Goal: Task Accomplishment & Management: Manage account settings

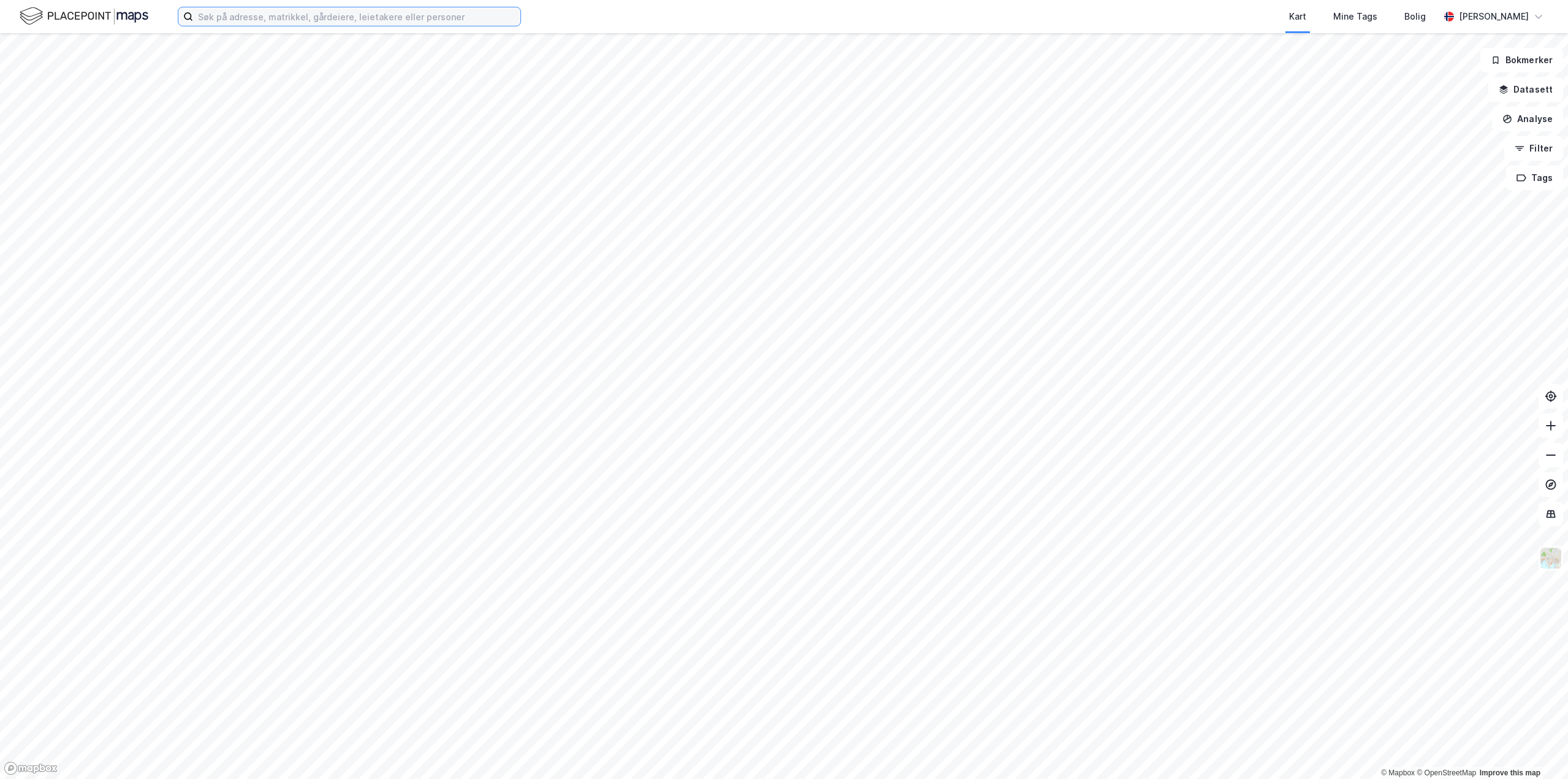
click at [373, 10] on input at bounding box center [357, 16] width 328 height 18
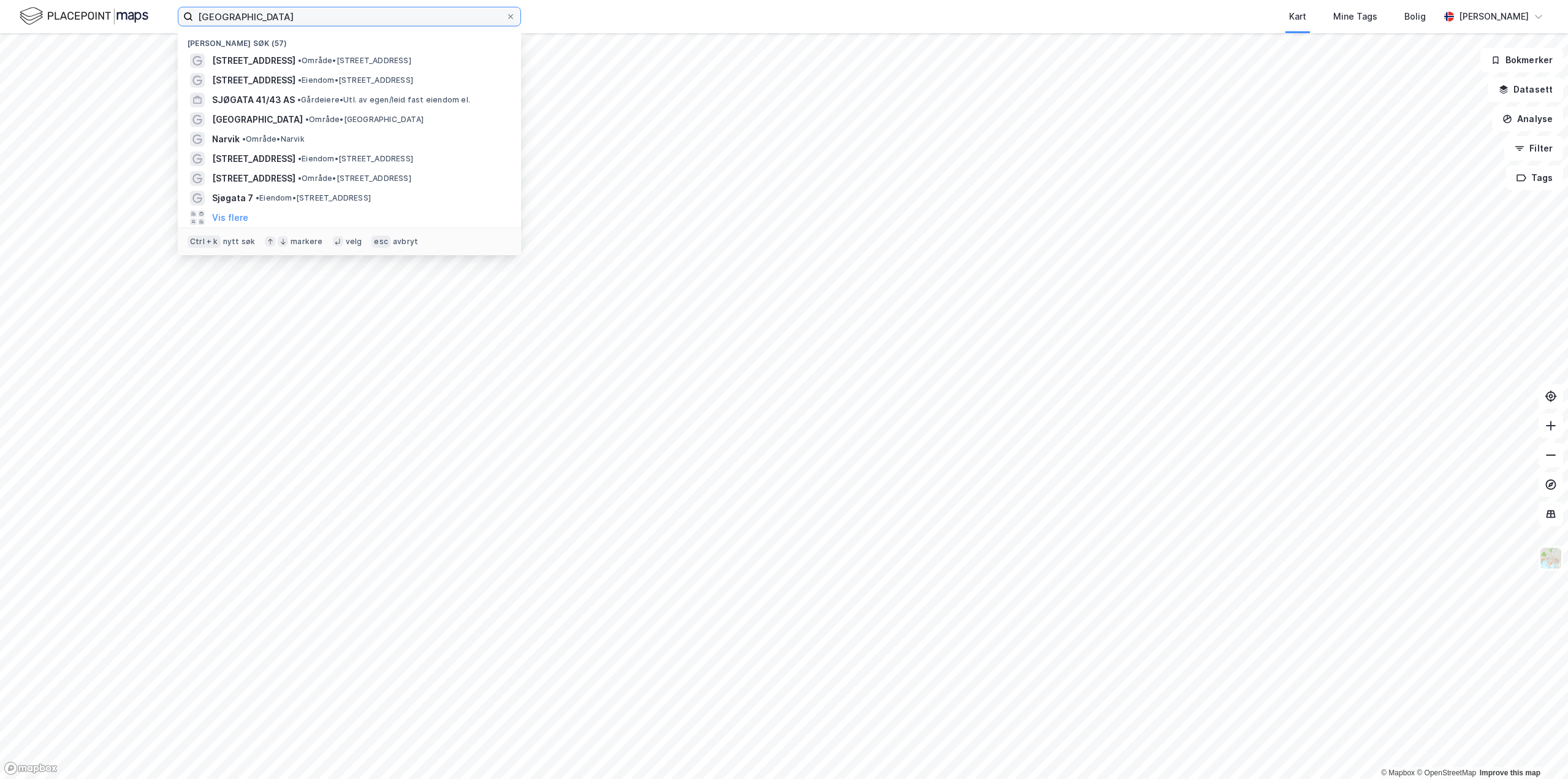
type input "[GEOGRAPHIC_DATA]"
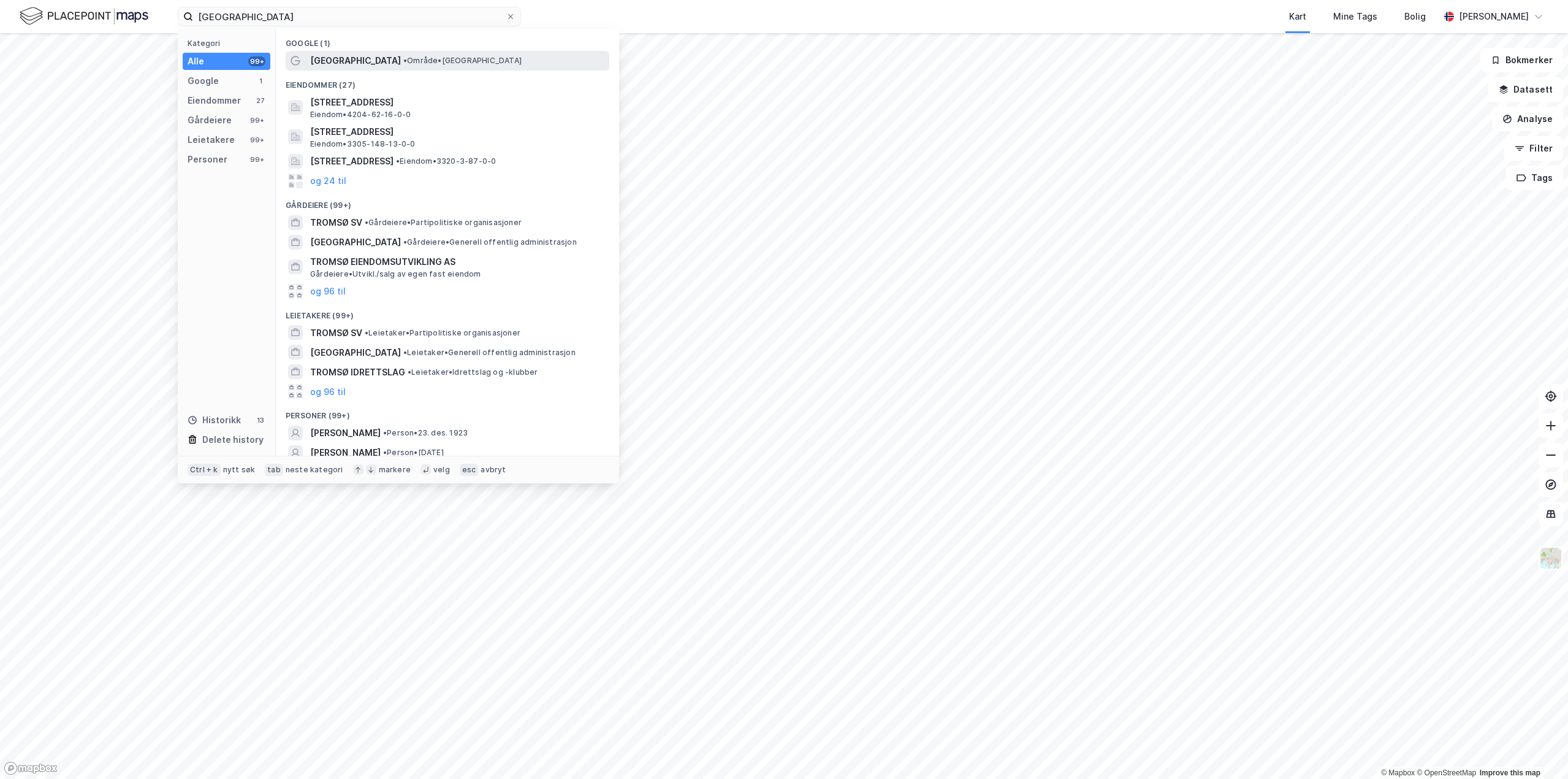
click at [355, 67] on div "[GEOGRAPHIC_DATA] • Område • [GEOGRAPHIC_DATA]" at bounding box center [458, 61] width 297 height 15
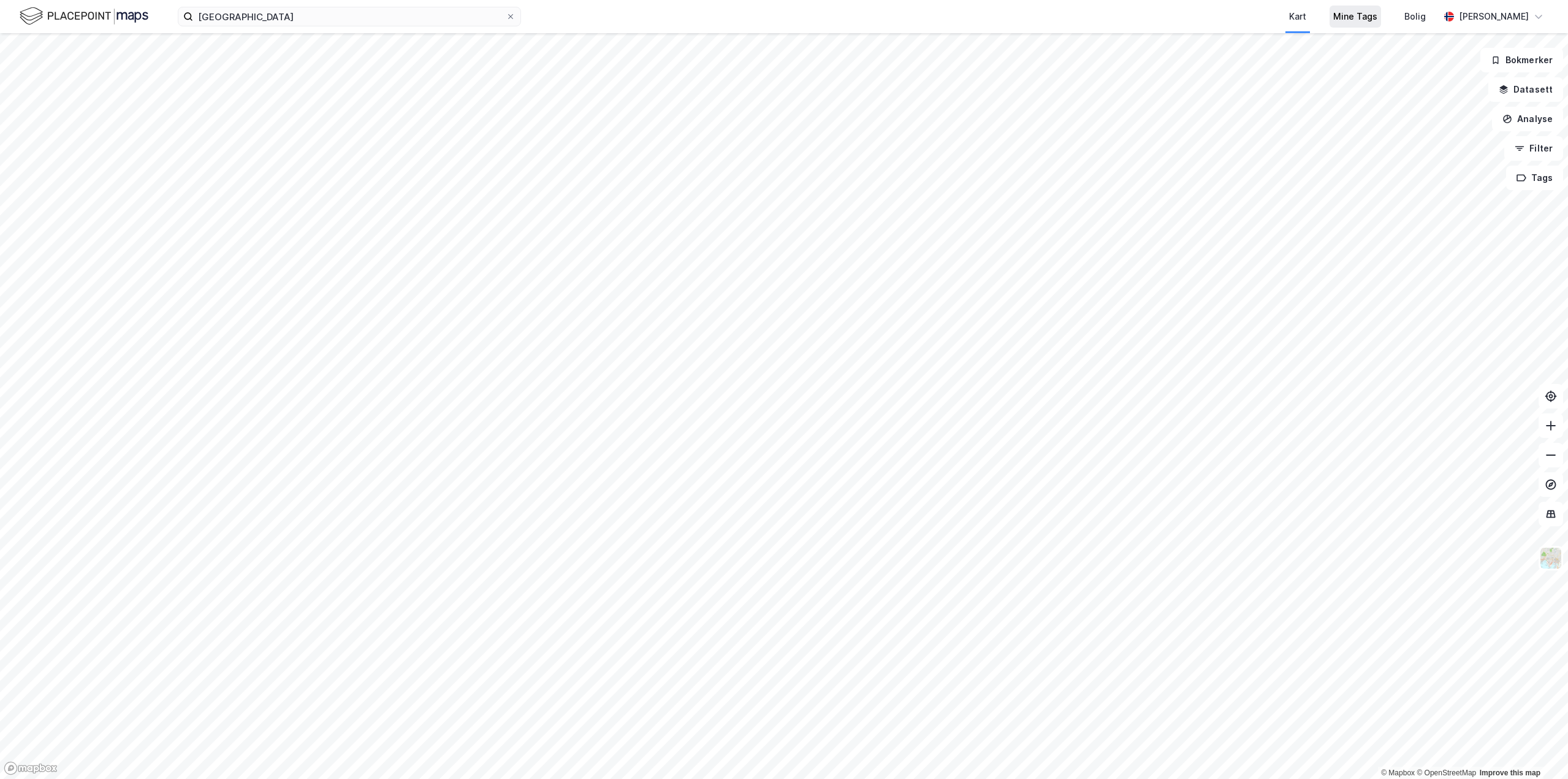
click at [1355, 20] on div "Mine Tags" at bounding box center [1355, 17] width 44 height 15
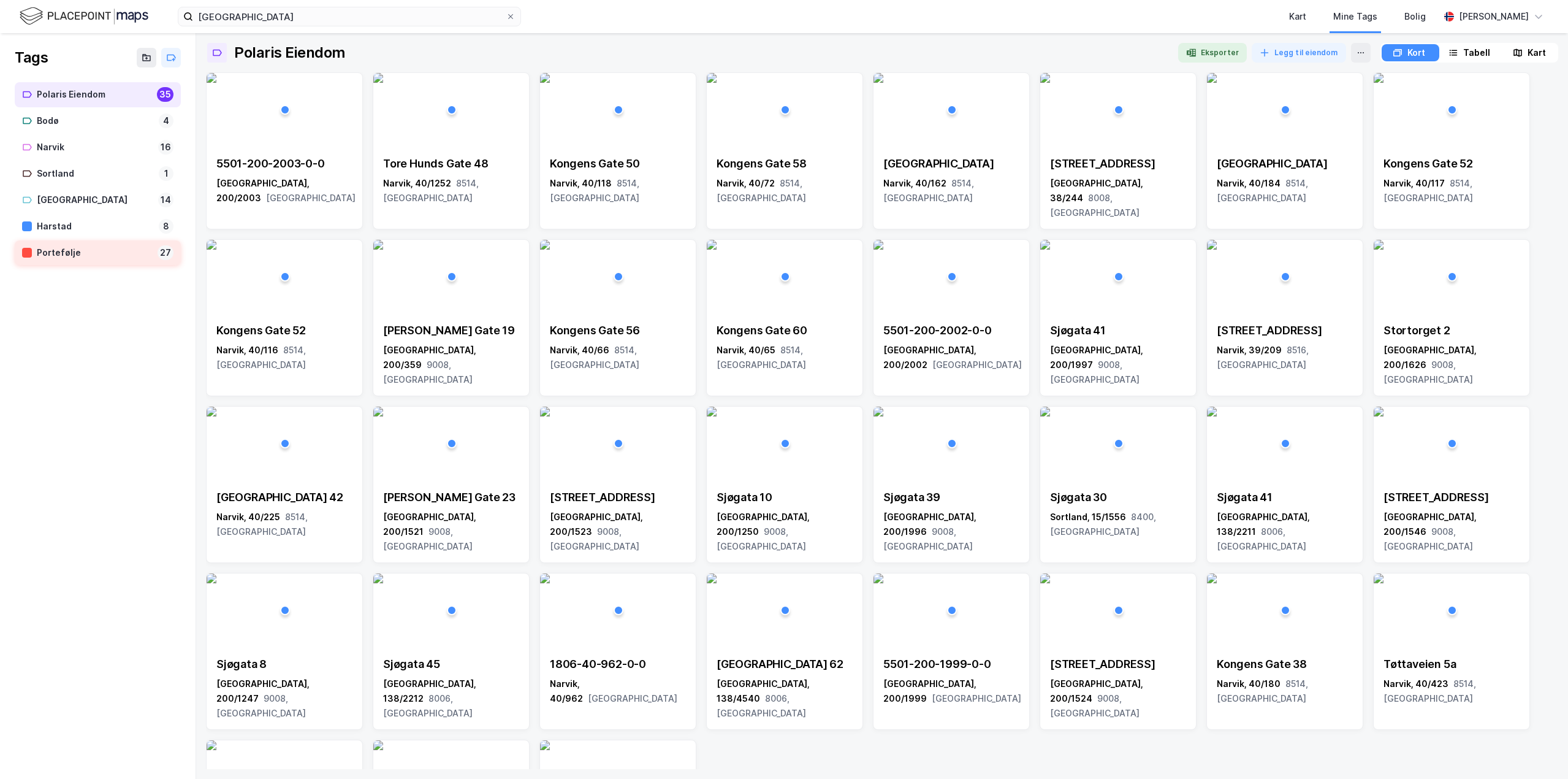
click at [96, 258] on div "Portefølje" at bounding box center [95, 253] width 116 height 16
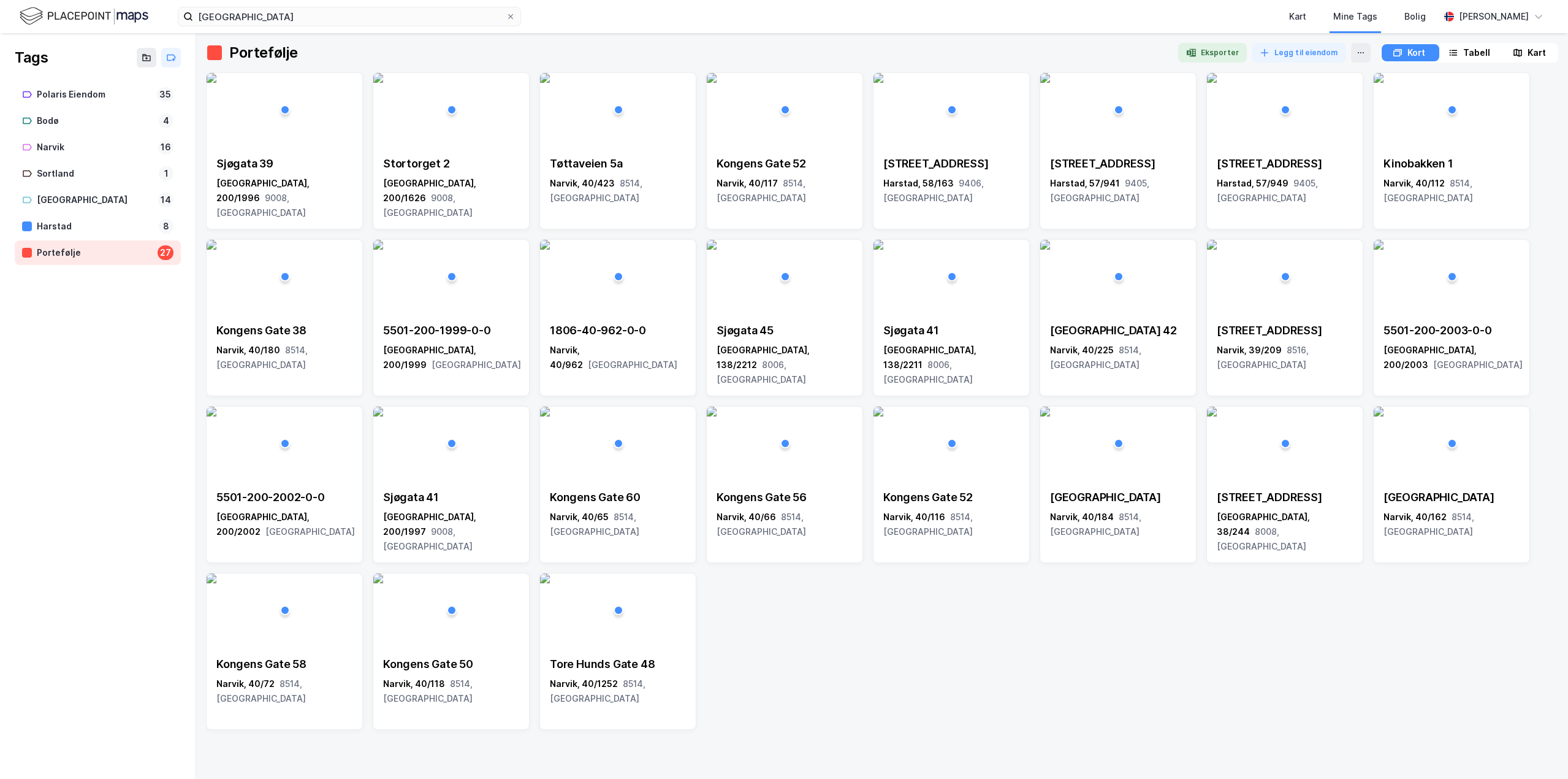
click at [104, 270] on div at bounding box center [98, 278] width 166 height 24
click at [166, 59] on icon at bounding box center [171, 57] width 10 height 10
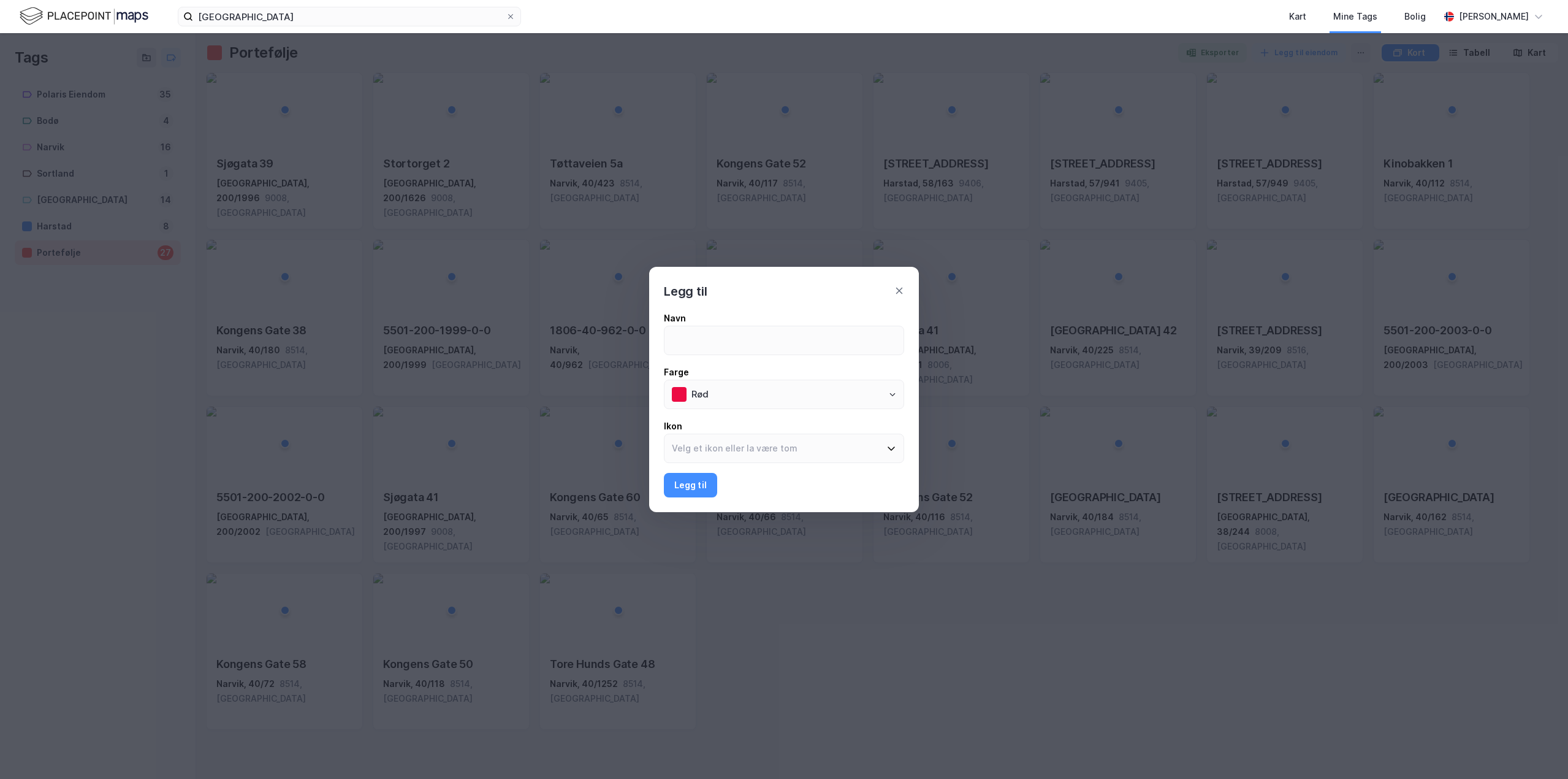
click at [732, 409] on div "Navn Farge Rød [PERSON_NAME] til" at bounding box center [784, 404] width 241 height 186
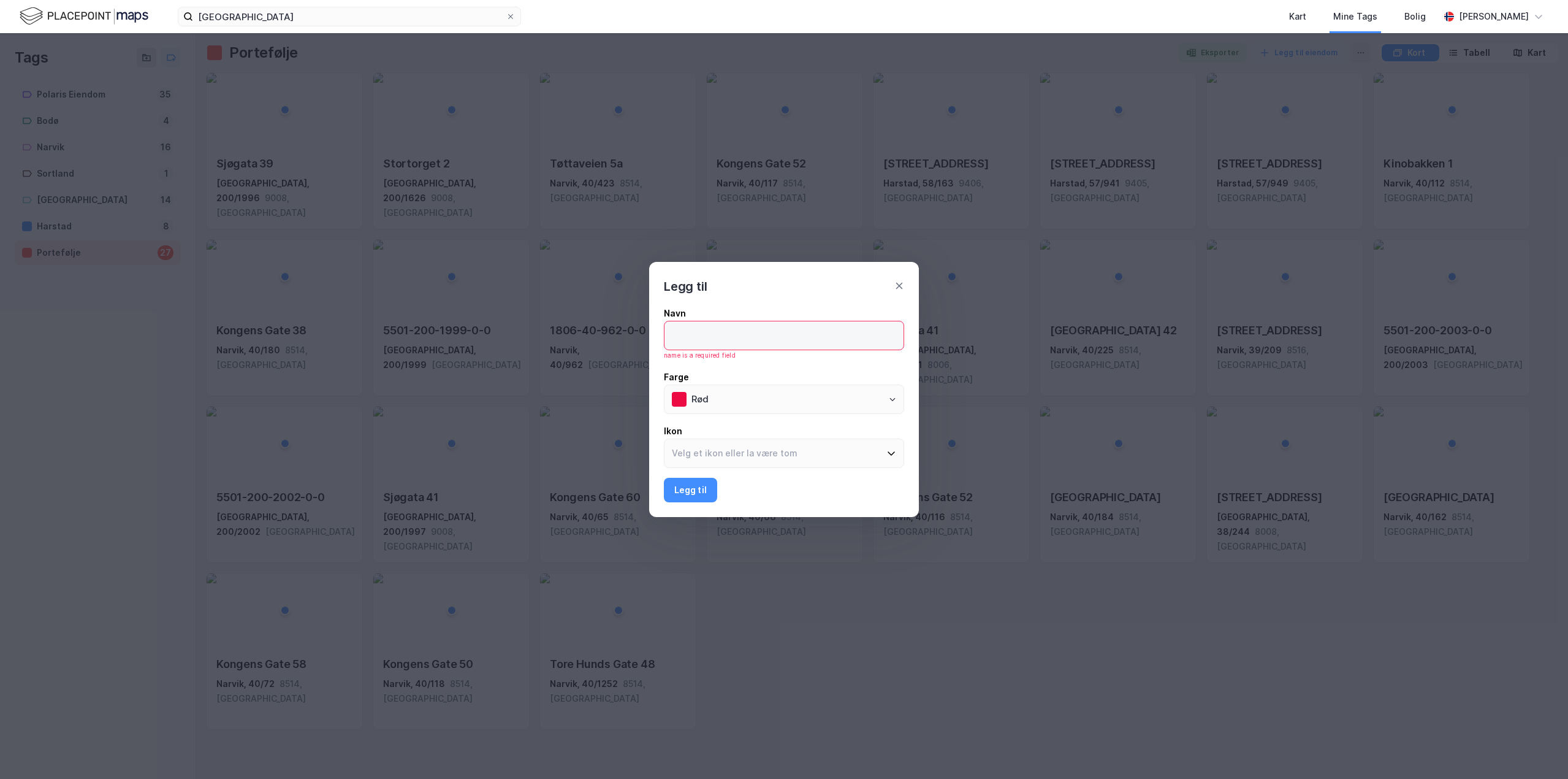
click at [701, 336] on input at bounding box center [784, 336] width 239 height 28
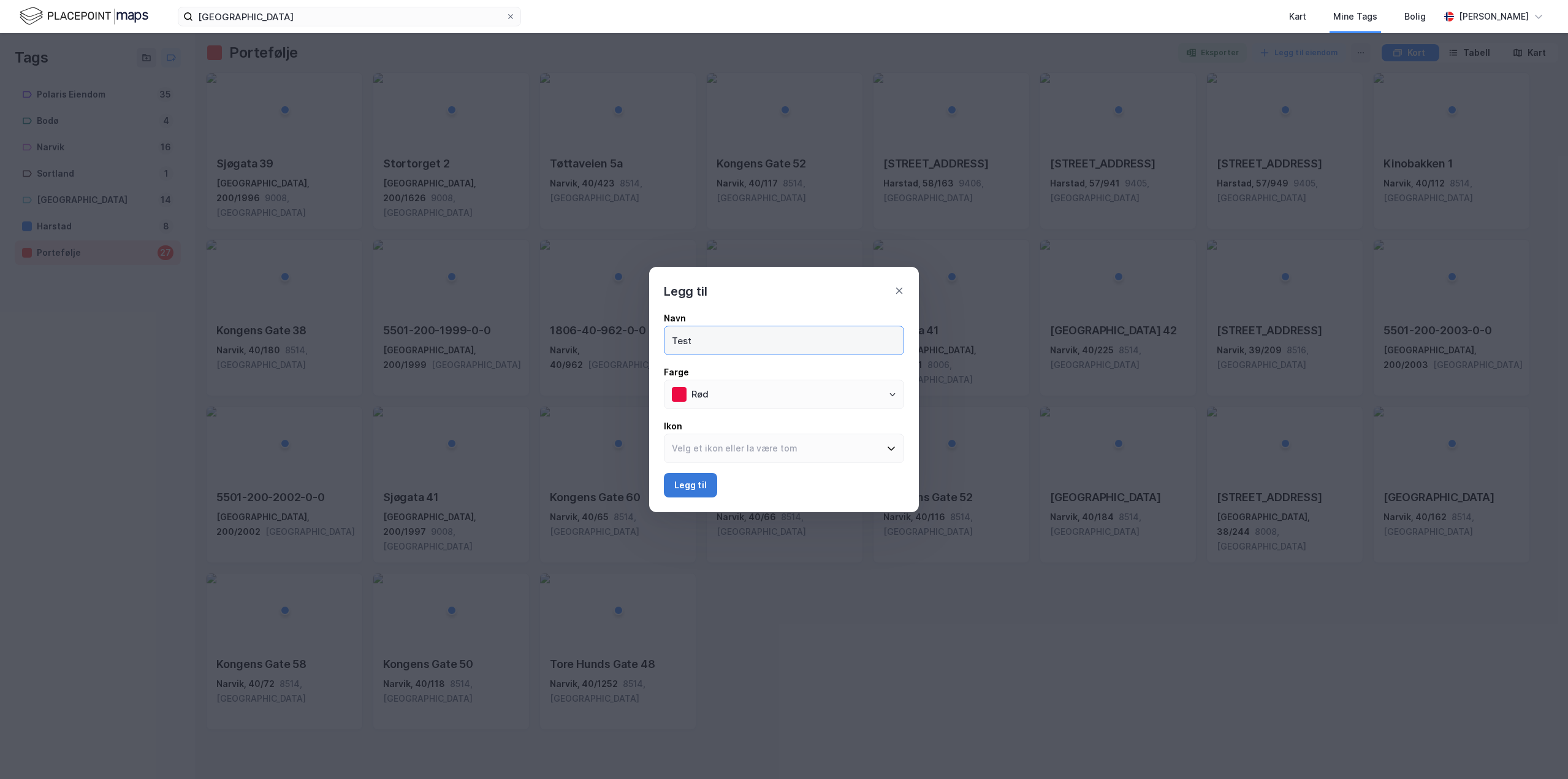
type input "Test"
click at [682, 493] on button "Legg til" at bounding box center [690, 485] width 53 height 24
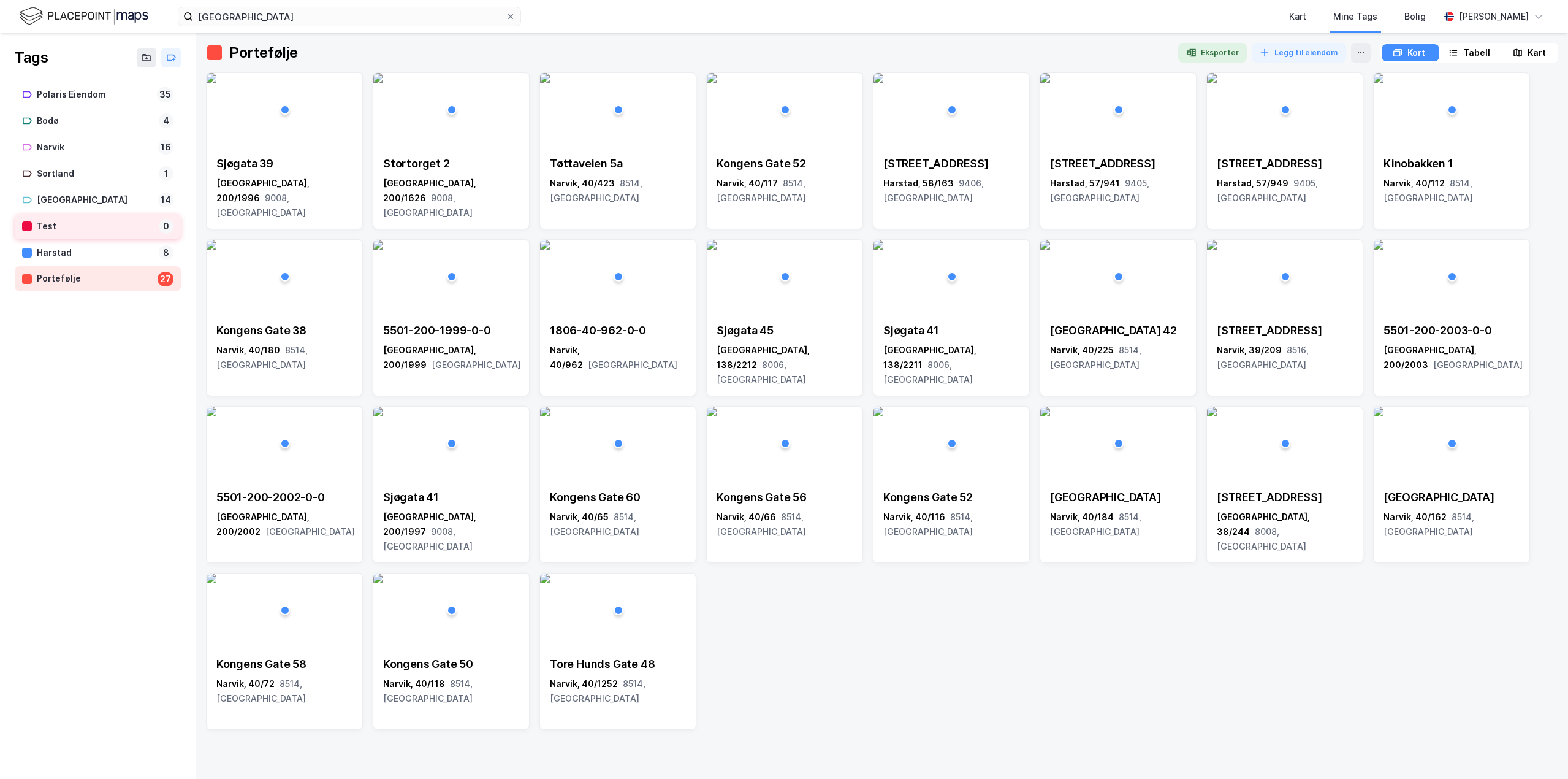
click at [82, 224] on div "Test" at bounding box center [95, 226] width 117 height 16
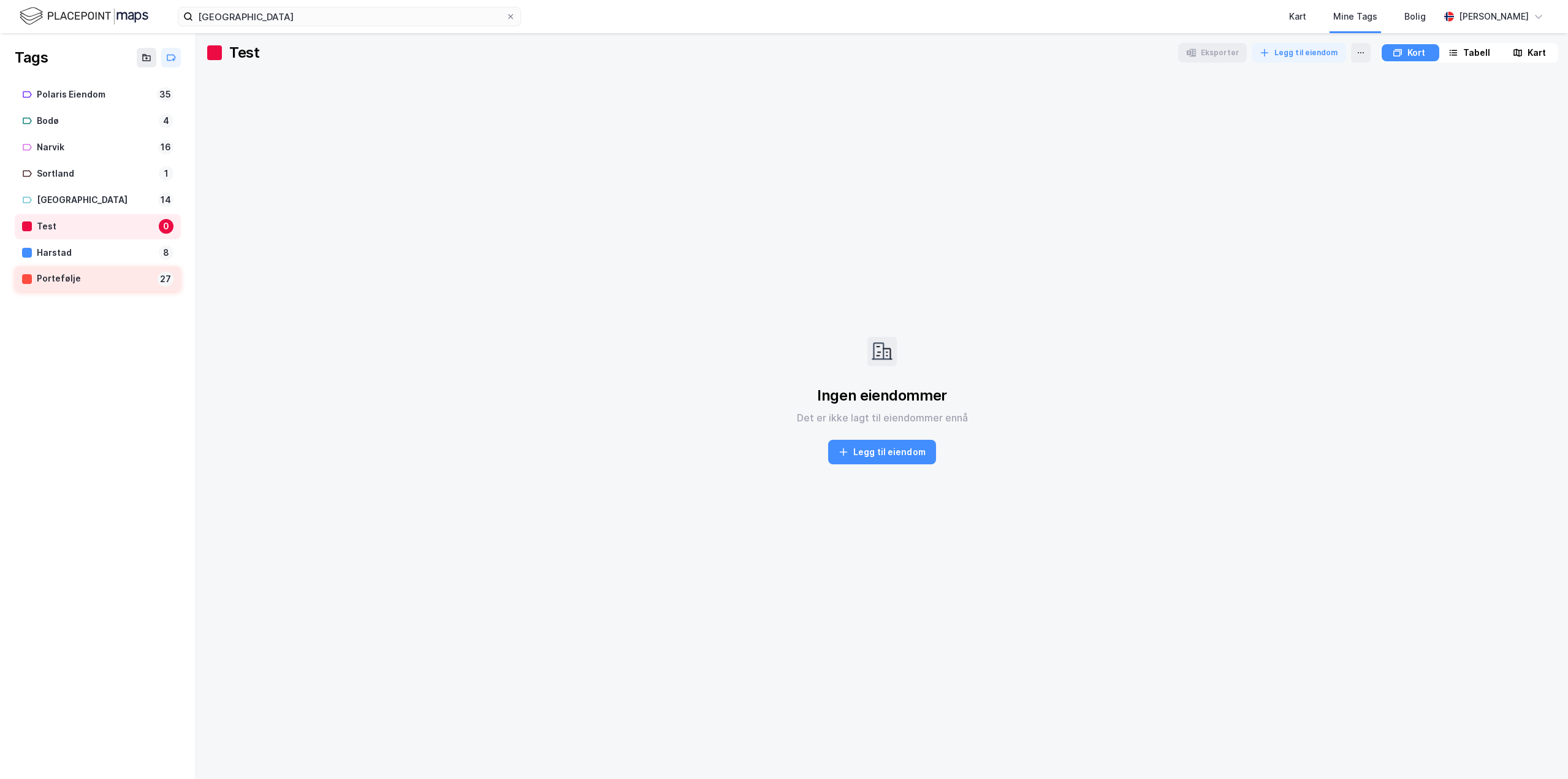
click at [109, 282] on div "Portefølje" at bounding box center [95, 278] width 116 height 16
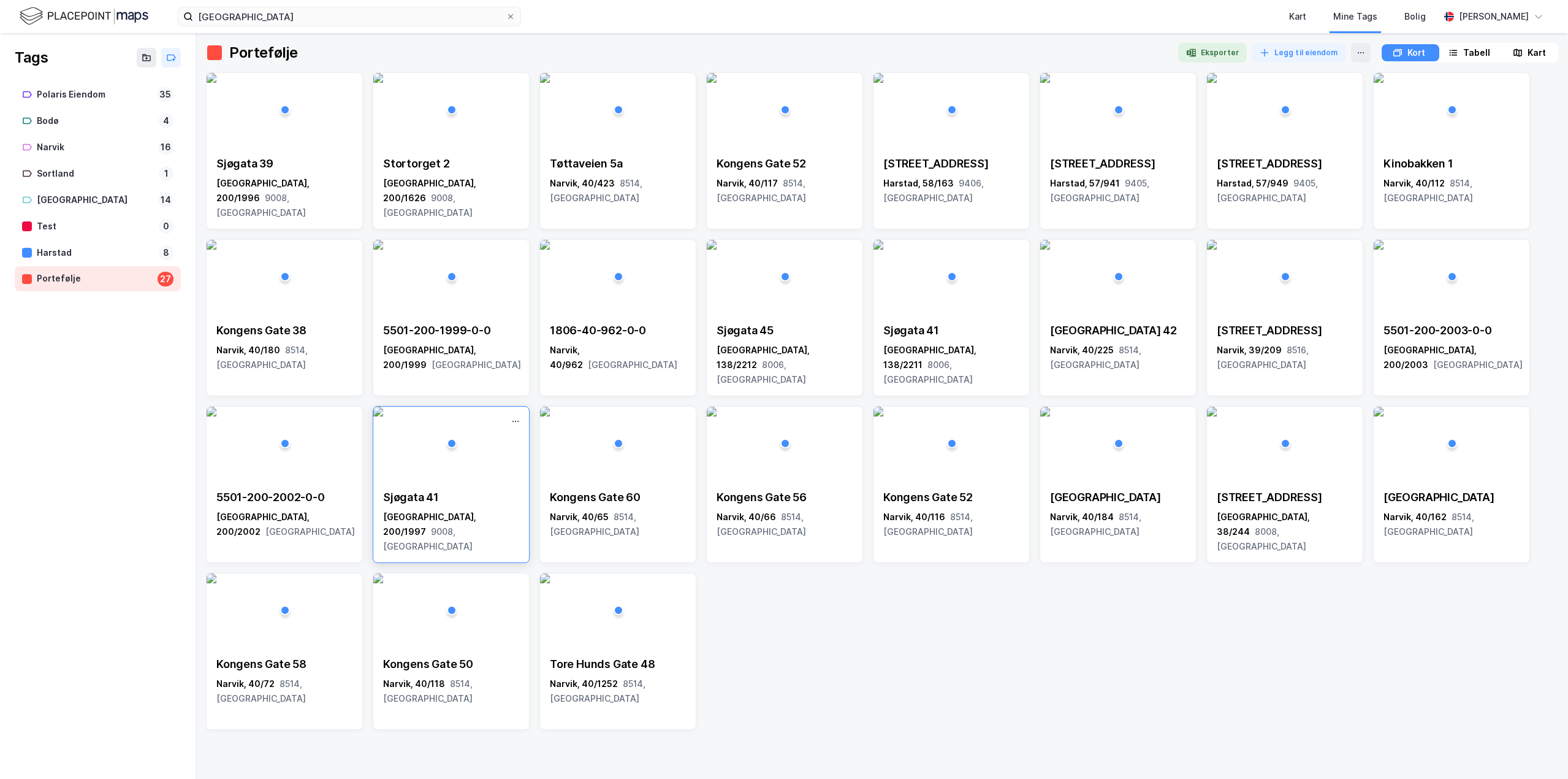
click at [383, 416] on img at bounding box center [378, 411] width 10 height 10
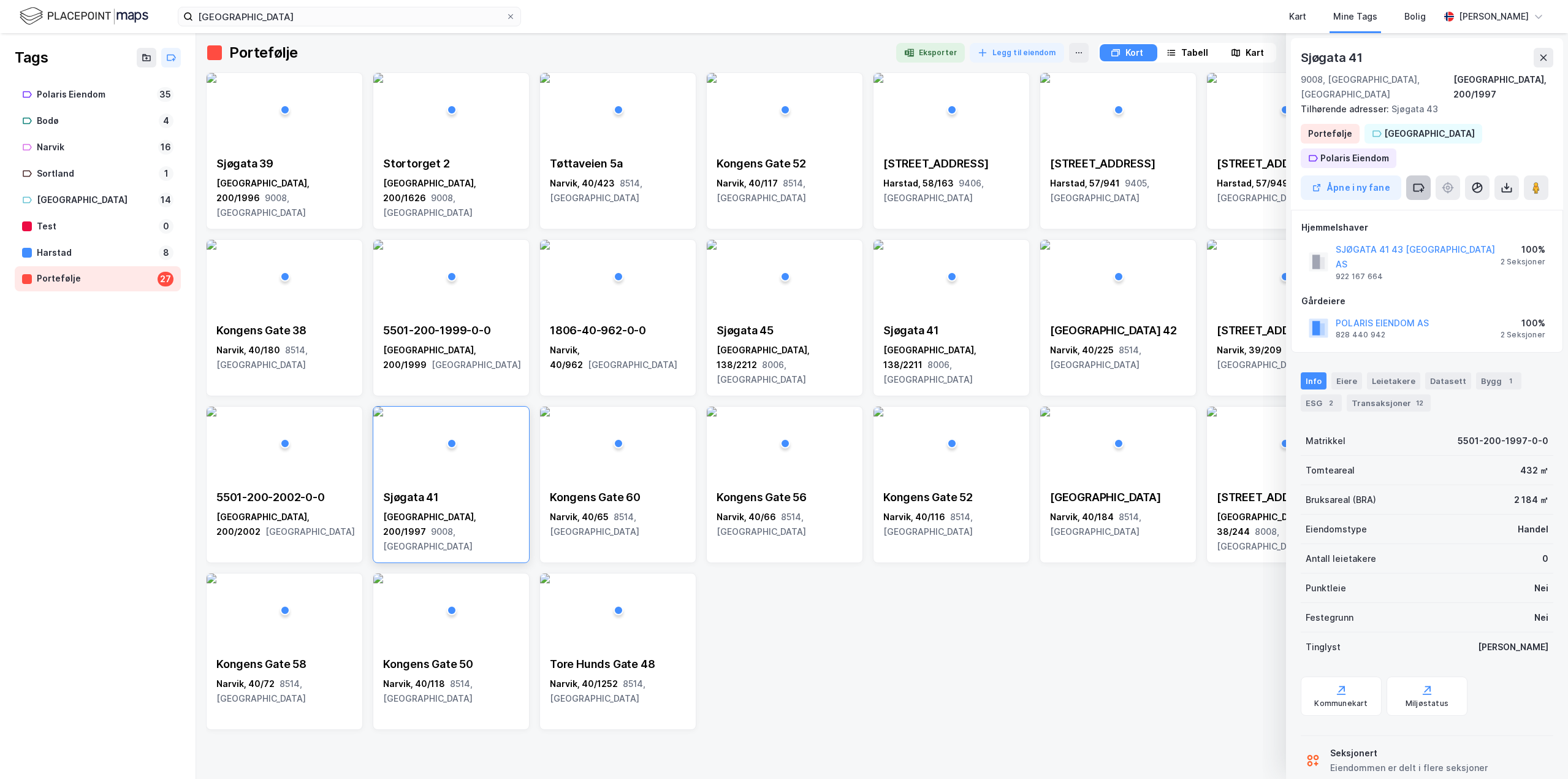
click at [1411, 176] on button at bounding box center [1419, 188] width 24 height 24
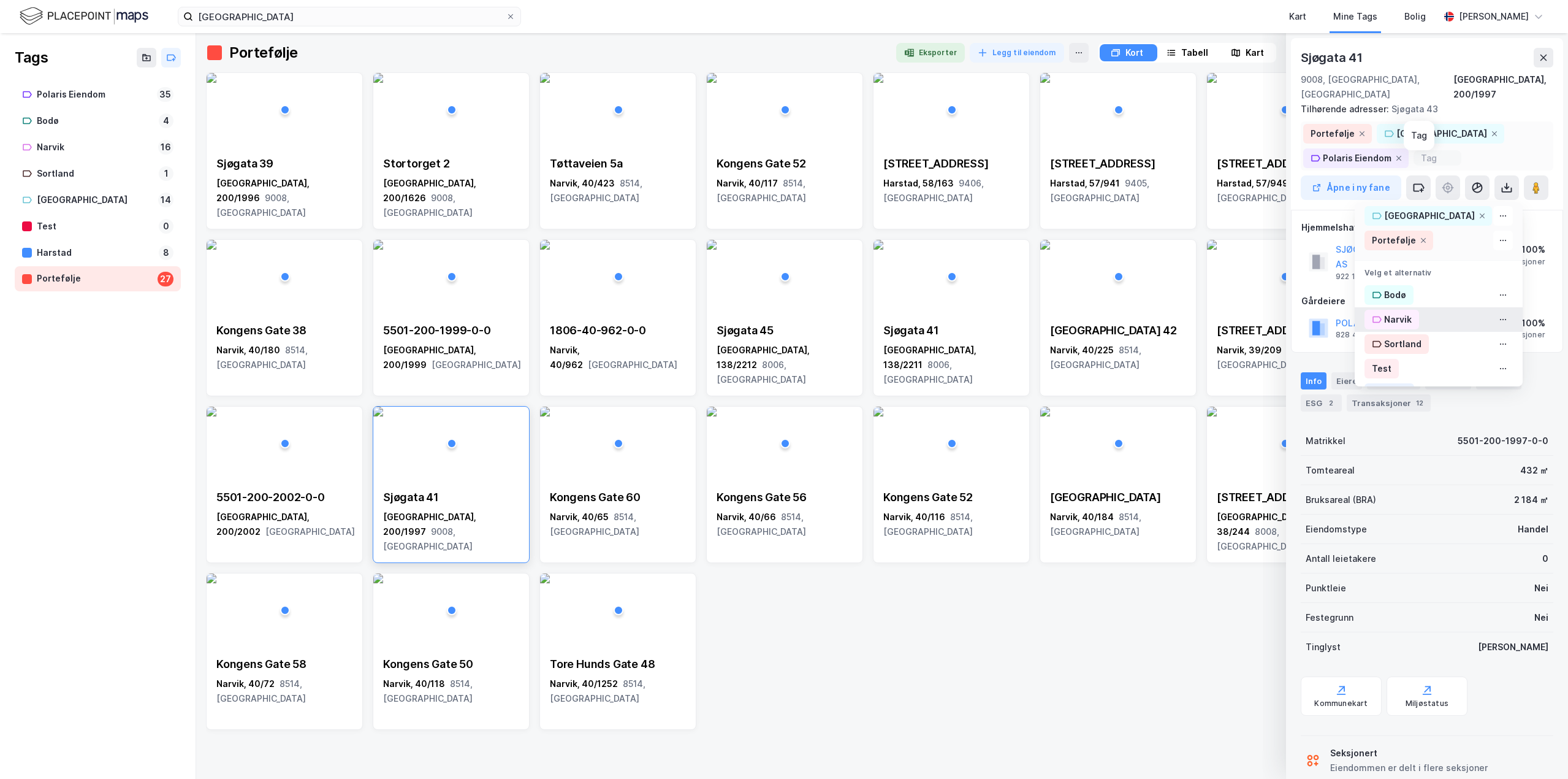
scroll to position [57, 0]
click at [1392, 332] on div "Test" at bounding box center [1382, 342] width 34 height 20
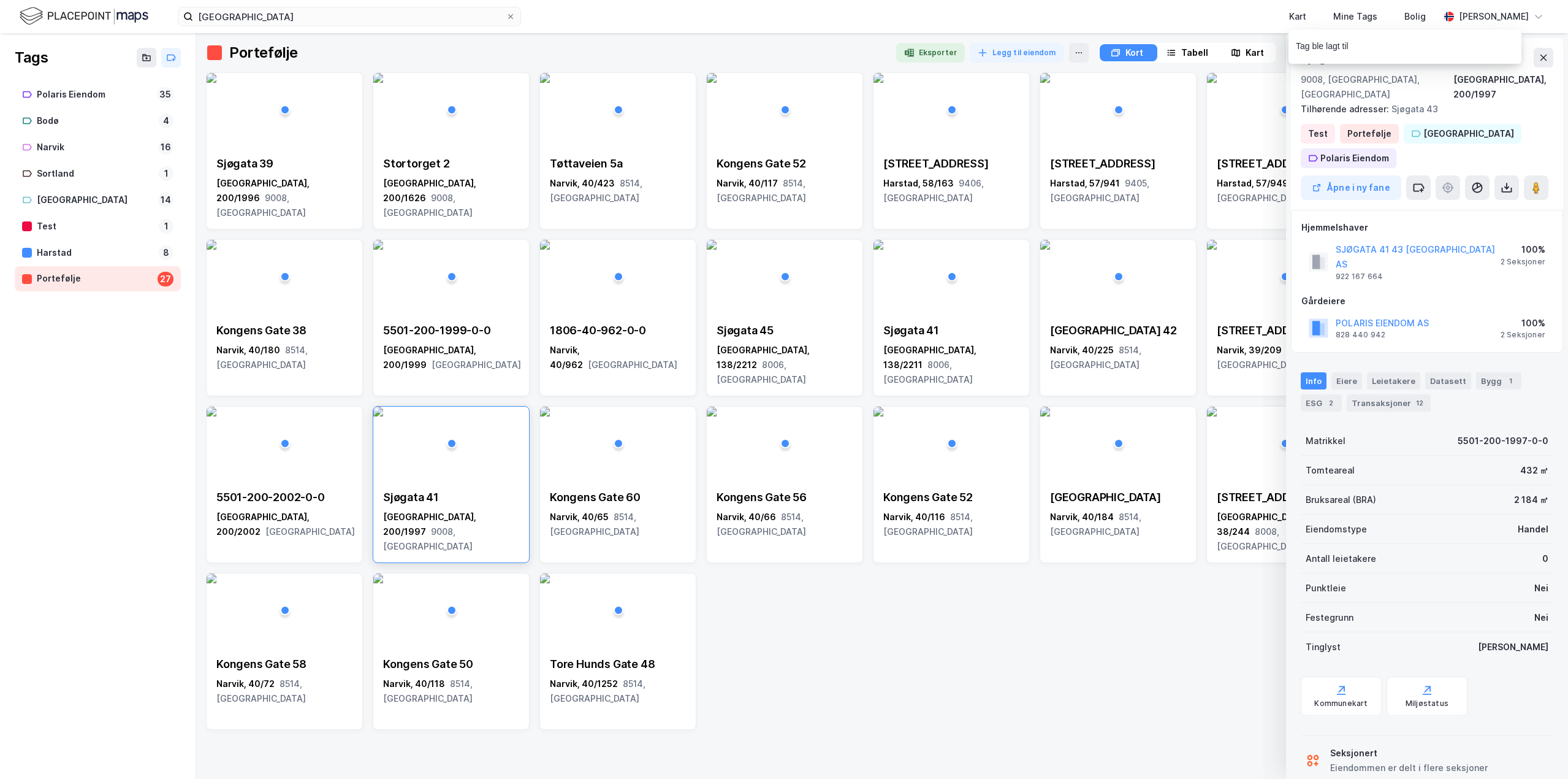
drag, startPoint x: 873, startPoint y: 650, endPoint x: 882, endPoint y: 627, distance: 24.7
click at [874, 650] on div "Sjøgata 39 [GEOGRAPHIC_DATA], 200/1996 9008, [GEOGRAPHIC_DATA] Stortorget 2 [GE…" at bounding box center [882, 401] width 1352 height 657
click at [442, 164] on div "Stortorget 2" at bounding box center [451, 164] width 136 height 15
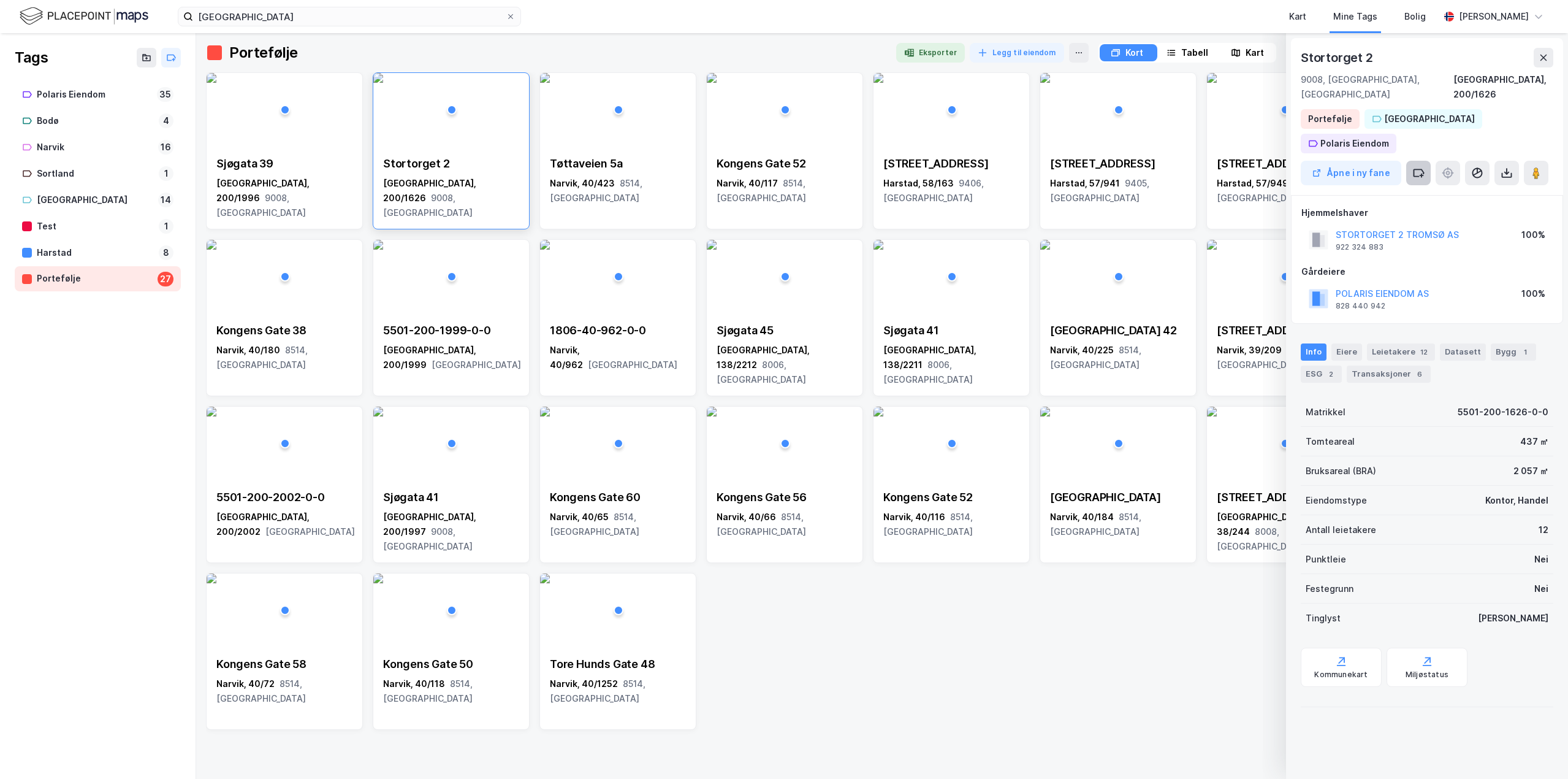
click at [1422, 167] on icon at bounding box center [1419, 173] width 12 height 12
click at [1409, 315] on div "Test" at bounding box center [1439, 327] width 168 height 24
click at [1113, 574] on div "Sjøgata 39 [GEOGRAPHIC_DATA], 200/1996 9008, [GEOGRAPHIC_DATA] Stortorget 2 [GE…" at bounding box center [882, 401] width 1352 height 657
click at [1544, 50] on button at bounding box center [1544, 57] width 20 height 20
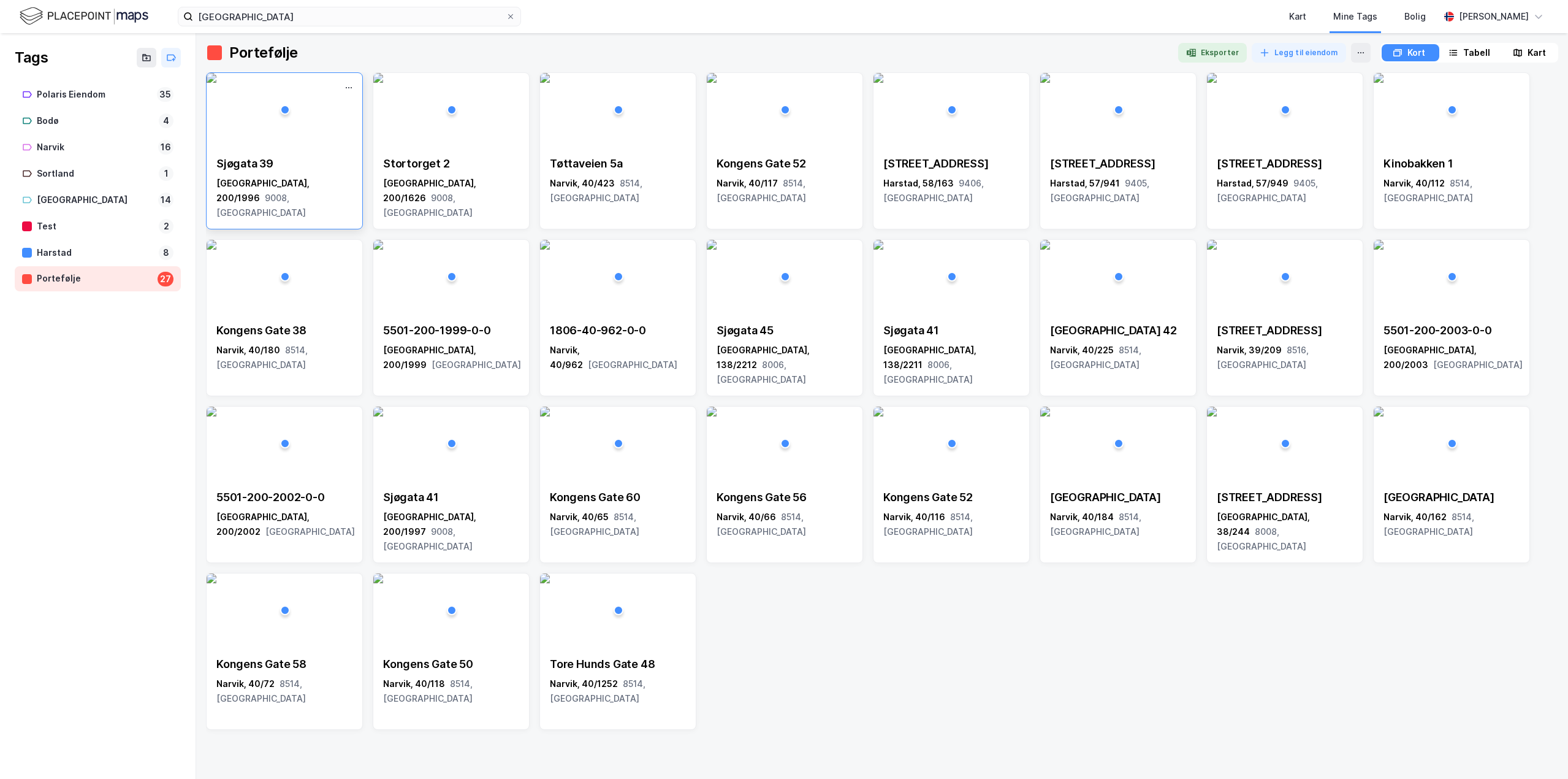
click at [216, 83] on img at bounding box center [211, 78] width 10 height 10
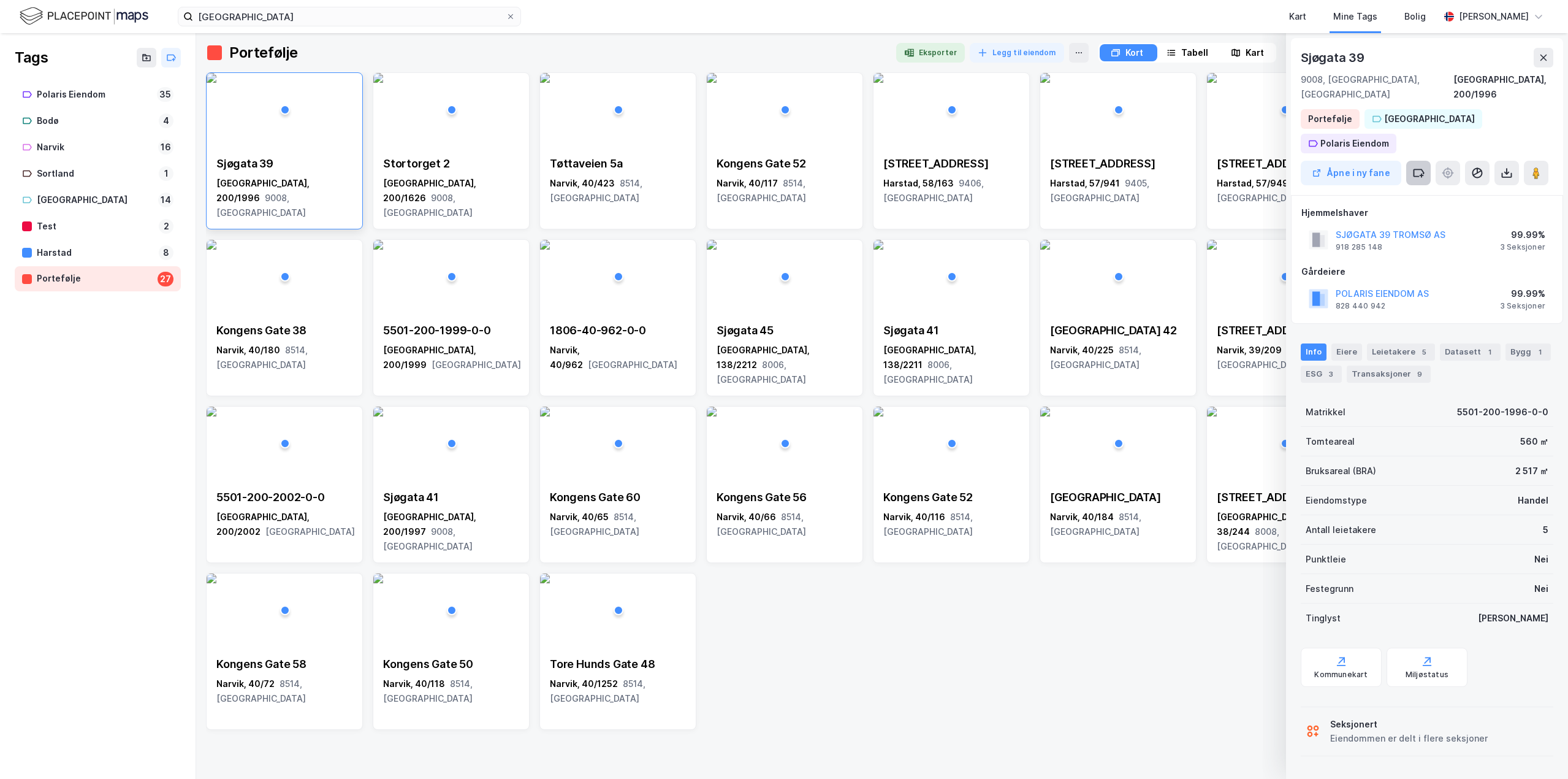
click at [1423, 167] on icon at bounding box center [1419, 173] width 12 height 12
click at [1407, 315] on div "Test" at bounding box center [1439, 327] width 168 height 24
click at [1131, 501] on div "[GEOGRAPHIC_DATA]" at bounding box center [1118, 497] width 136 height 15
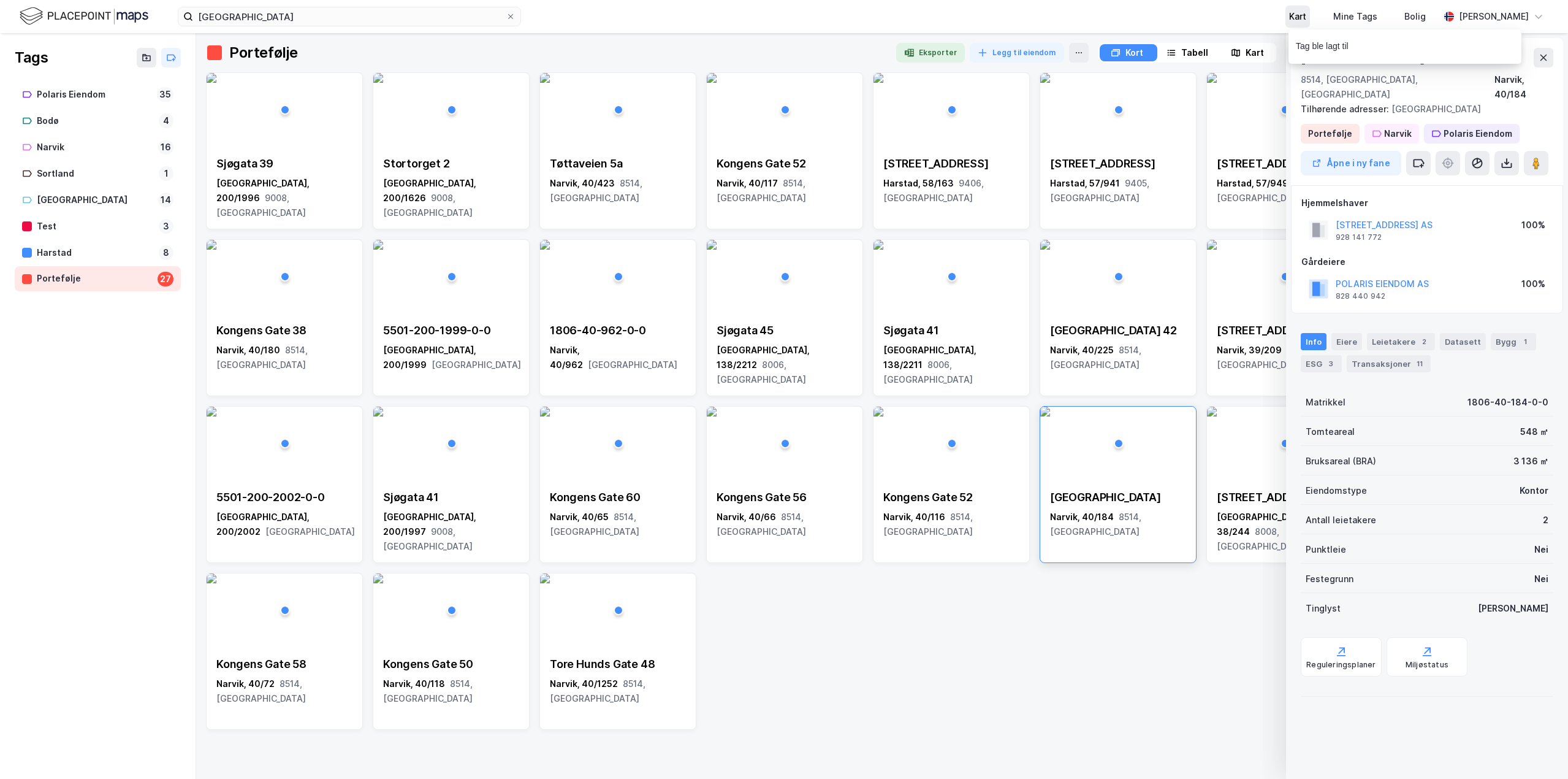
click at [1286, 24] on div "Kart" at bounding box center [1298, 16] width 24 height 22
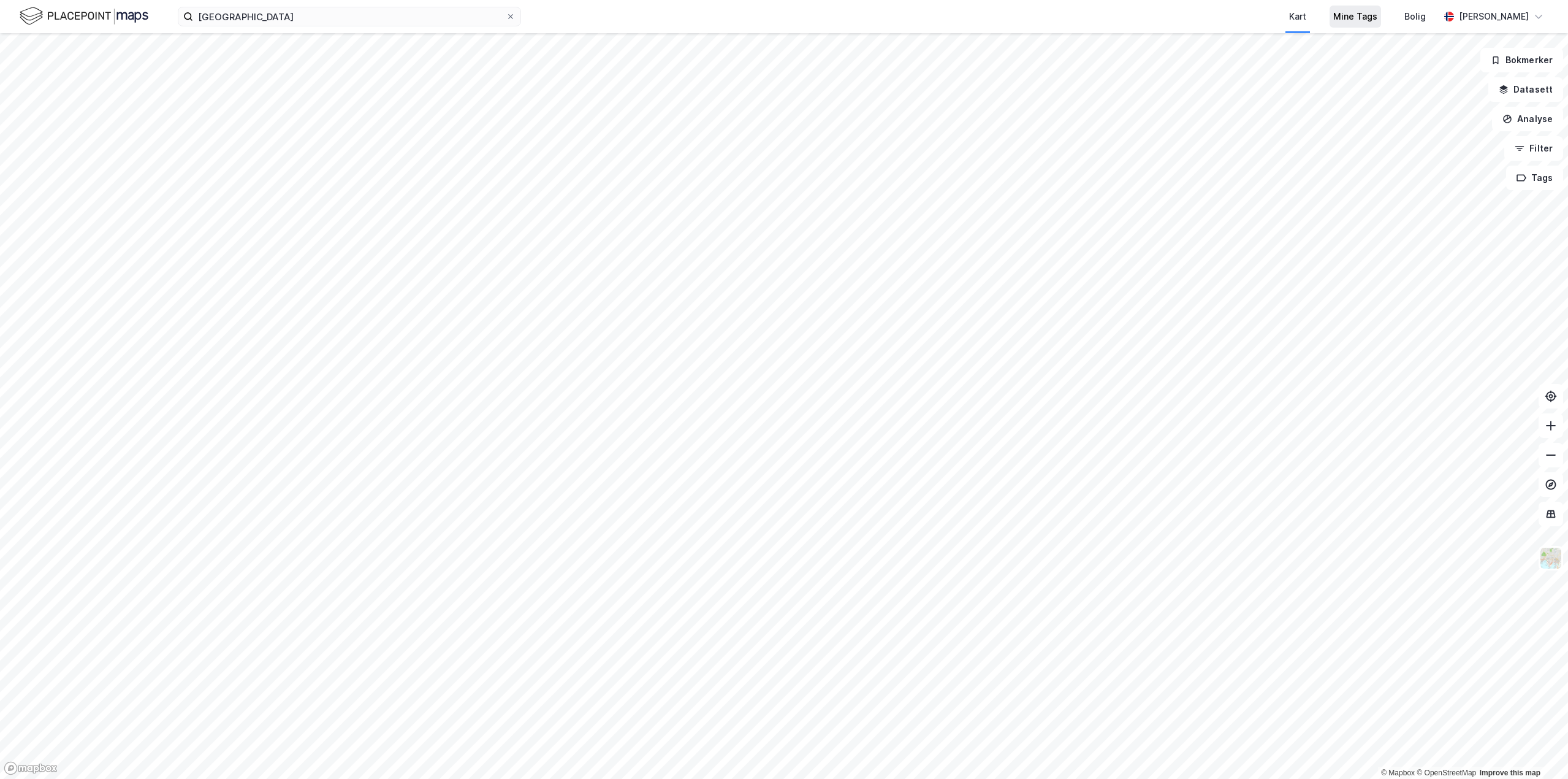
click at [1340, 24] on div "Mine Tags" at bounding box center [1355, 16] width 51 height 22
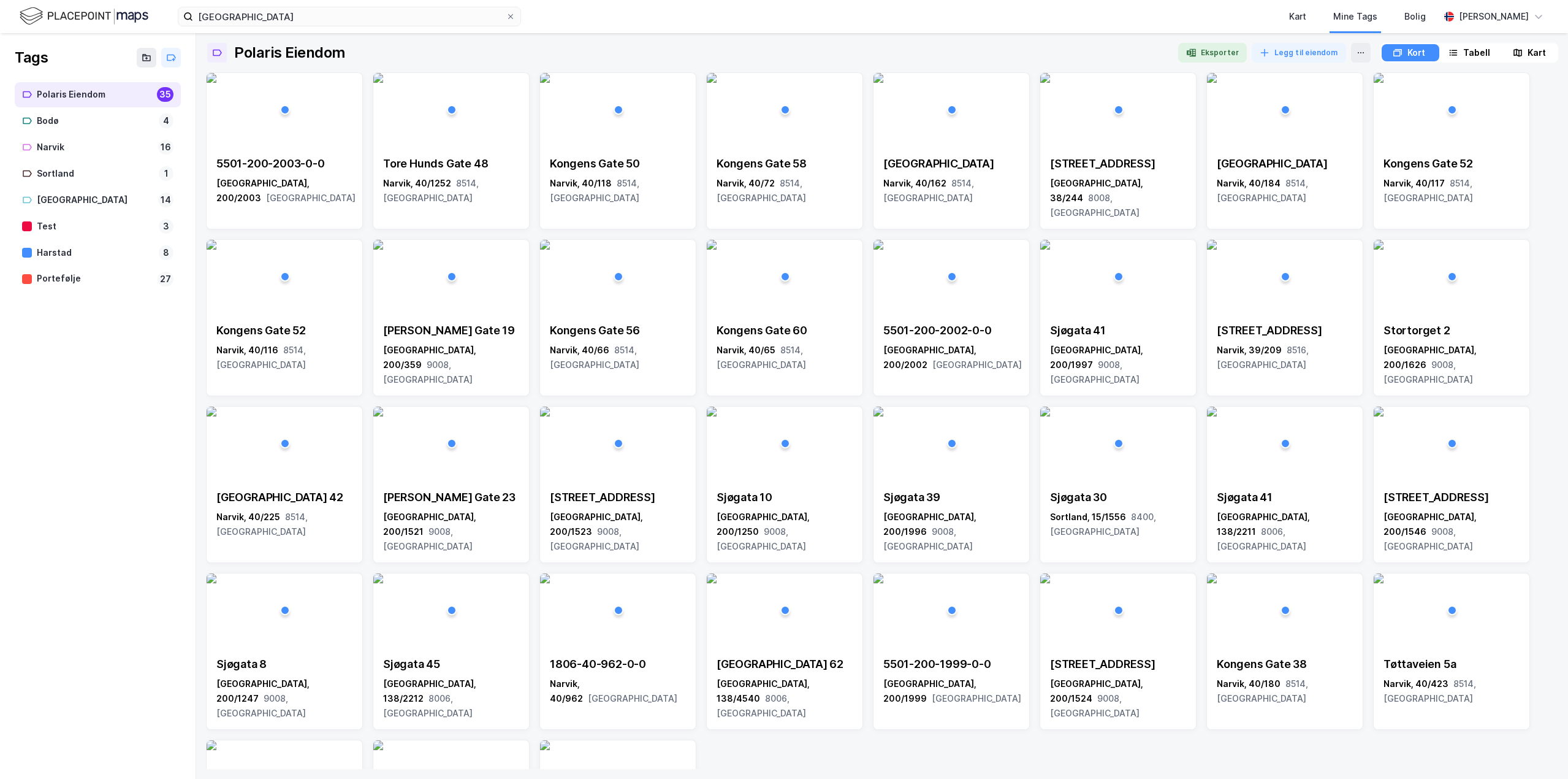
click at [1540, 53] on div "Kart" at bounding box center [1537, 53] width 18 height 15
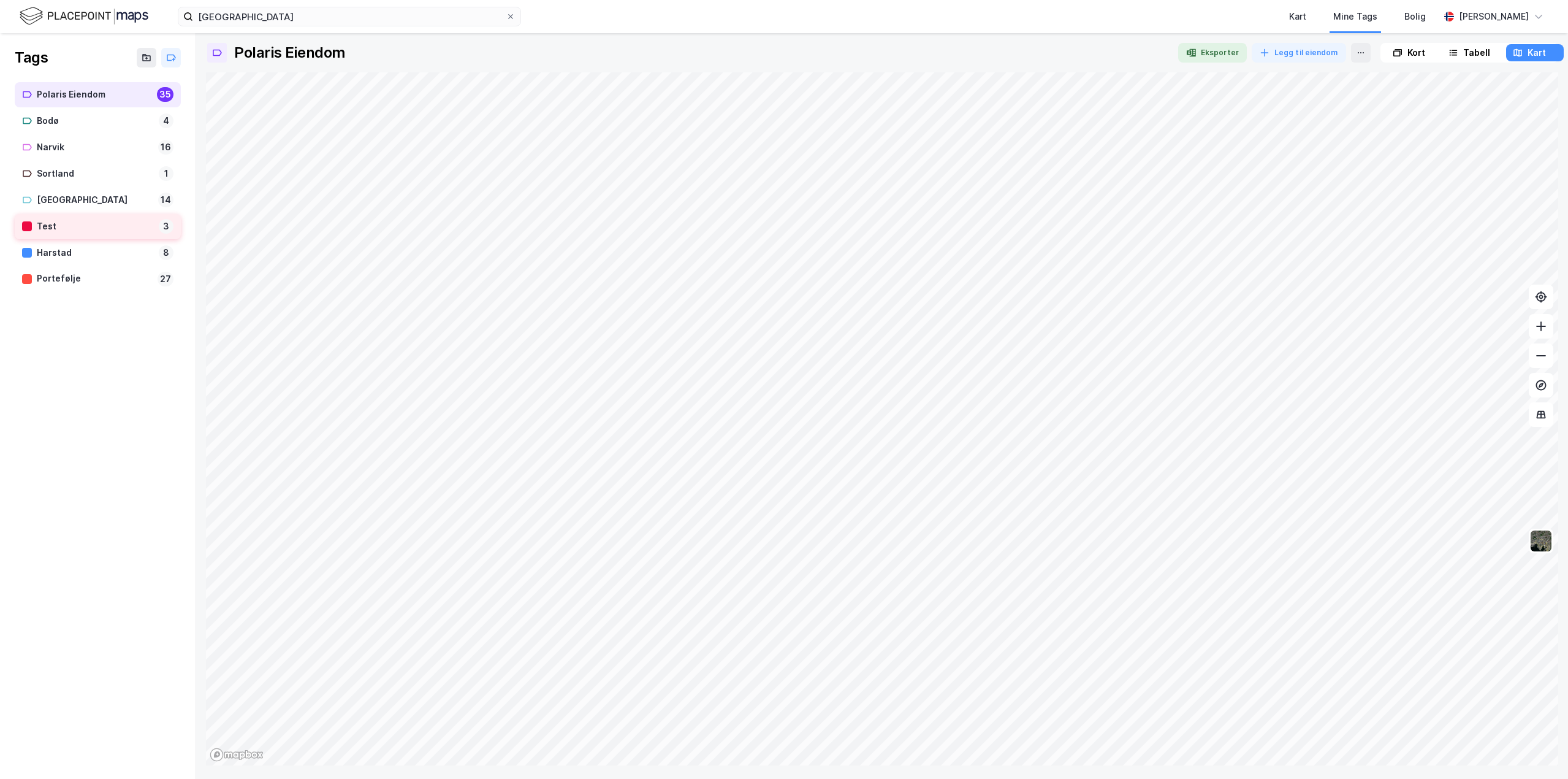
click at [80, 225] on div "Test" at bounding box center [95, 226] width 117 height 16
click at [25, 227] on div at bounding box center [27, 226] width 10 height 10
drag, startPoint x: 25, startPoint y: 227, endPoint x: 161, endPoint y: 220, distance: 136.2
click at [161, 220] on div "3" at bounding box center [166, 226] width 15 height 15
click at [162, 224] on div "3" at bounding box center [166, 226] width 15 height 15
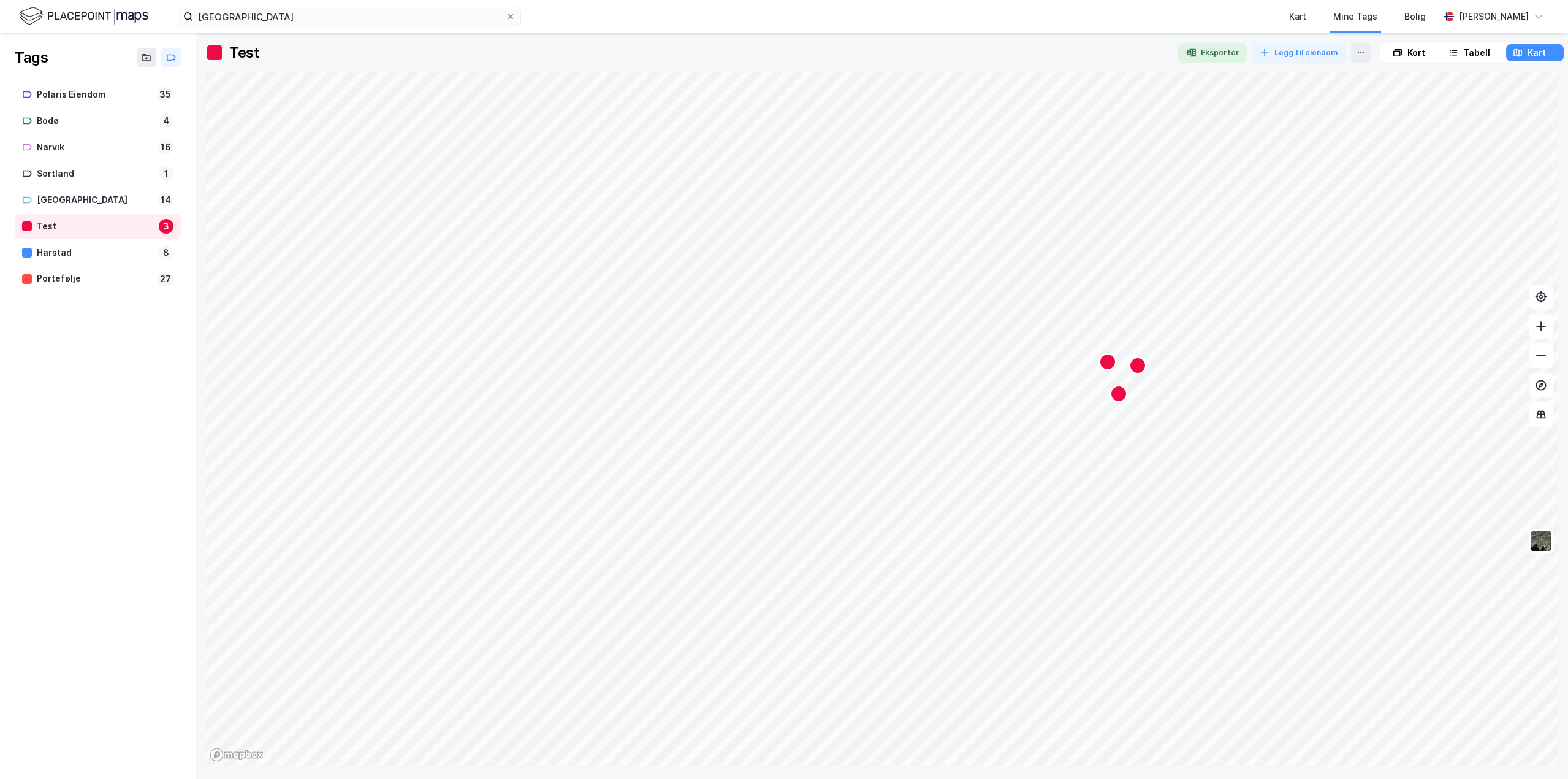
click at [162, 224] on div "3" at bounding box center [166, 226] width 15 height 15
drag, startPoint x: 162, startPoint y: 224, endPoint x: 148, endPoint y: 226, distance: 14.1
click at [148, 226] on div "Test" at bounding box center [95, 226] width 117 height 16
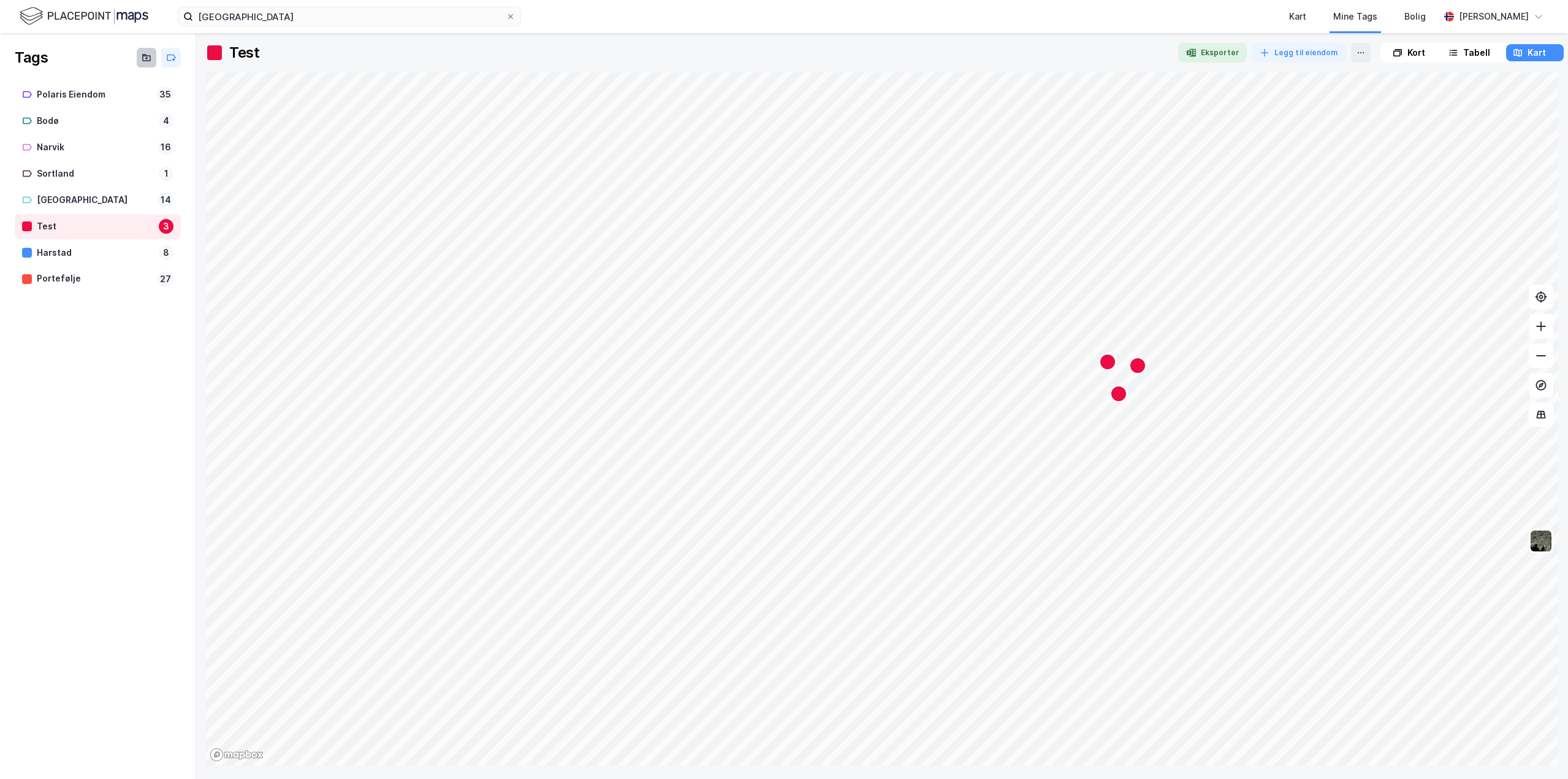
click at [150, 59] on icon at bounding box center [146, 58] width 7 height 5
click at [166, 58] on icon at bounding box center [171, 57] width 10 height 10
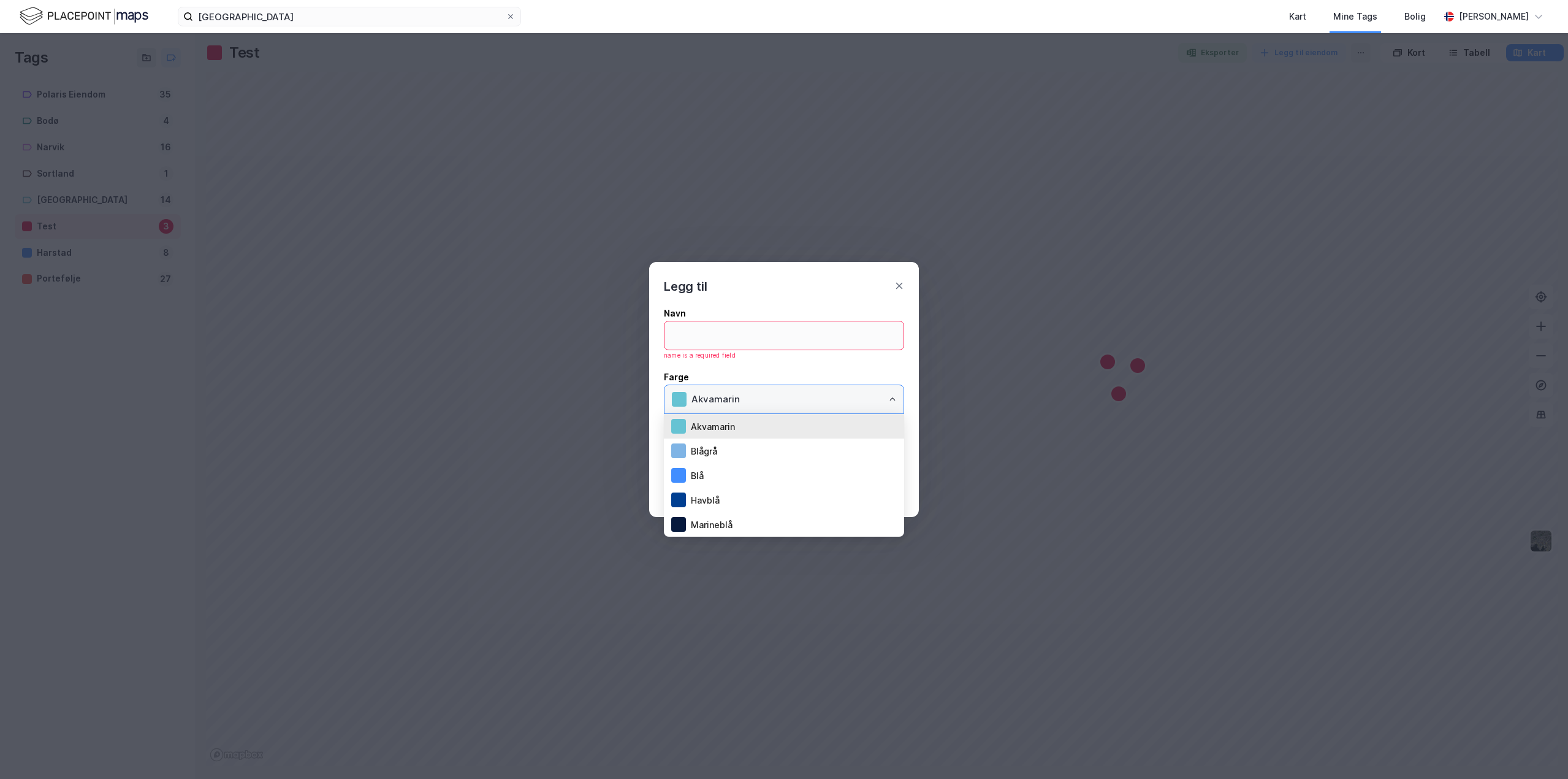
click at [752, 395] on input "Akvamarin" at bounding box center [794, 399] width 220 height 28
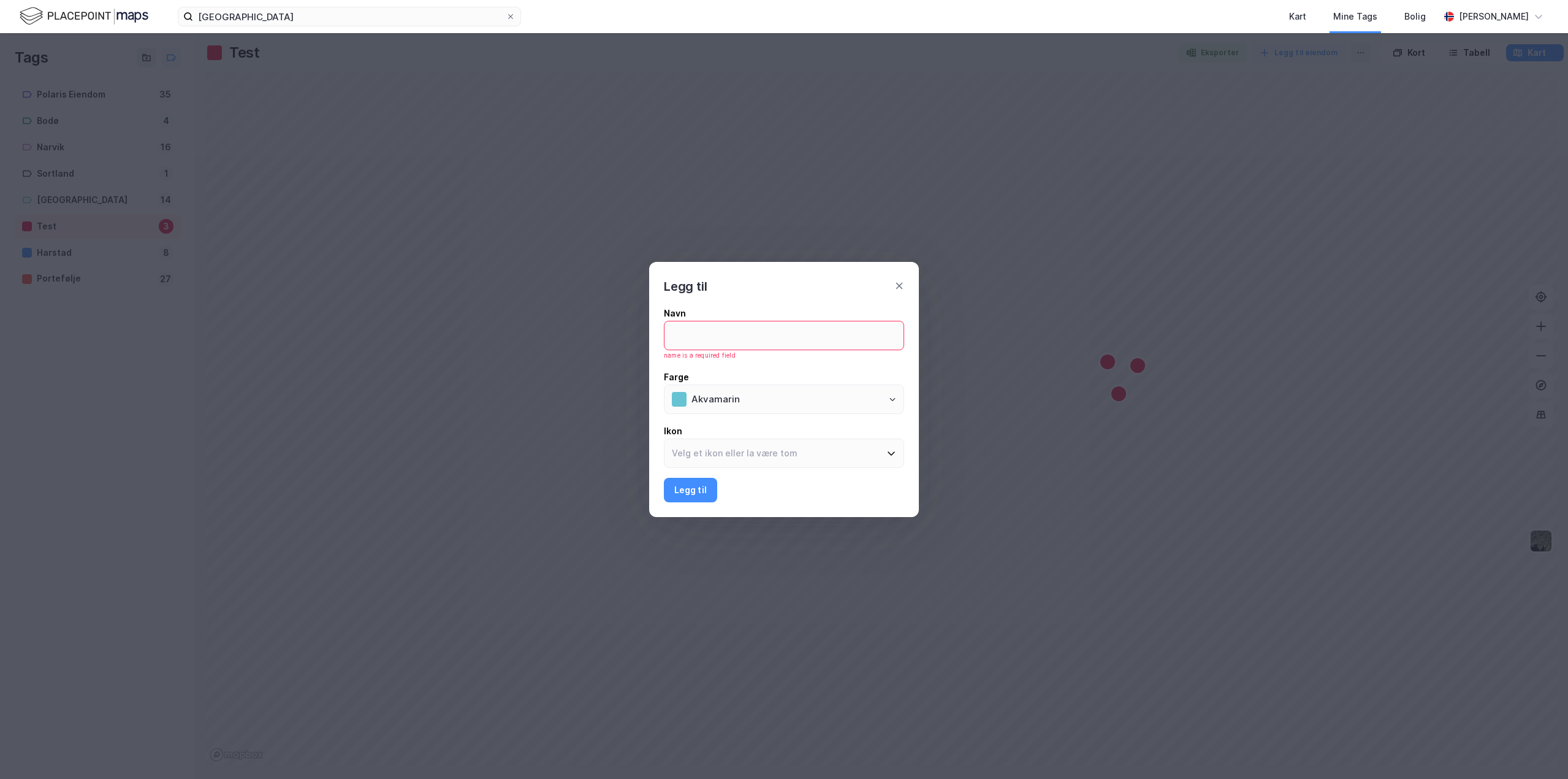
click at [49, 349] on div "Legg til Navn name is a required field Farge Akvamarin [PERSON_NAME] til" at bounding box center [784, 389] width 1568 height 779
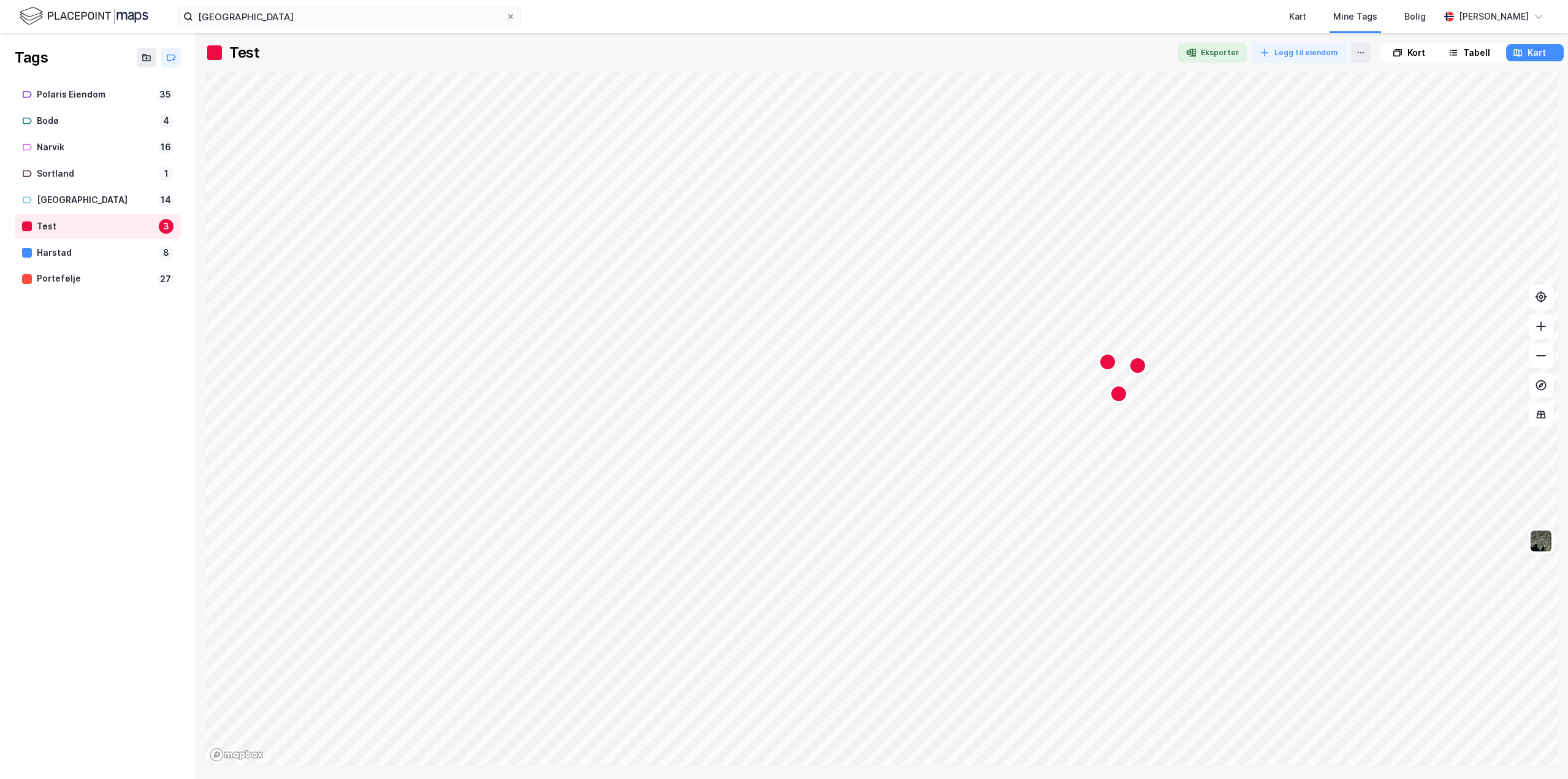
click at [148, 229] on div "Test" at bounding box center [95, 226] width 117 height 16
click at [210, 51] on div at bounding box center [215, 53] width 15 height 15
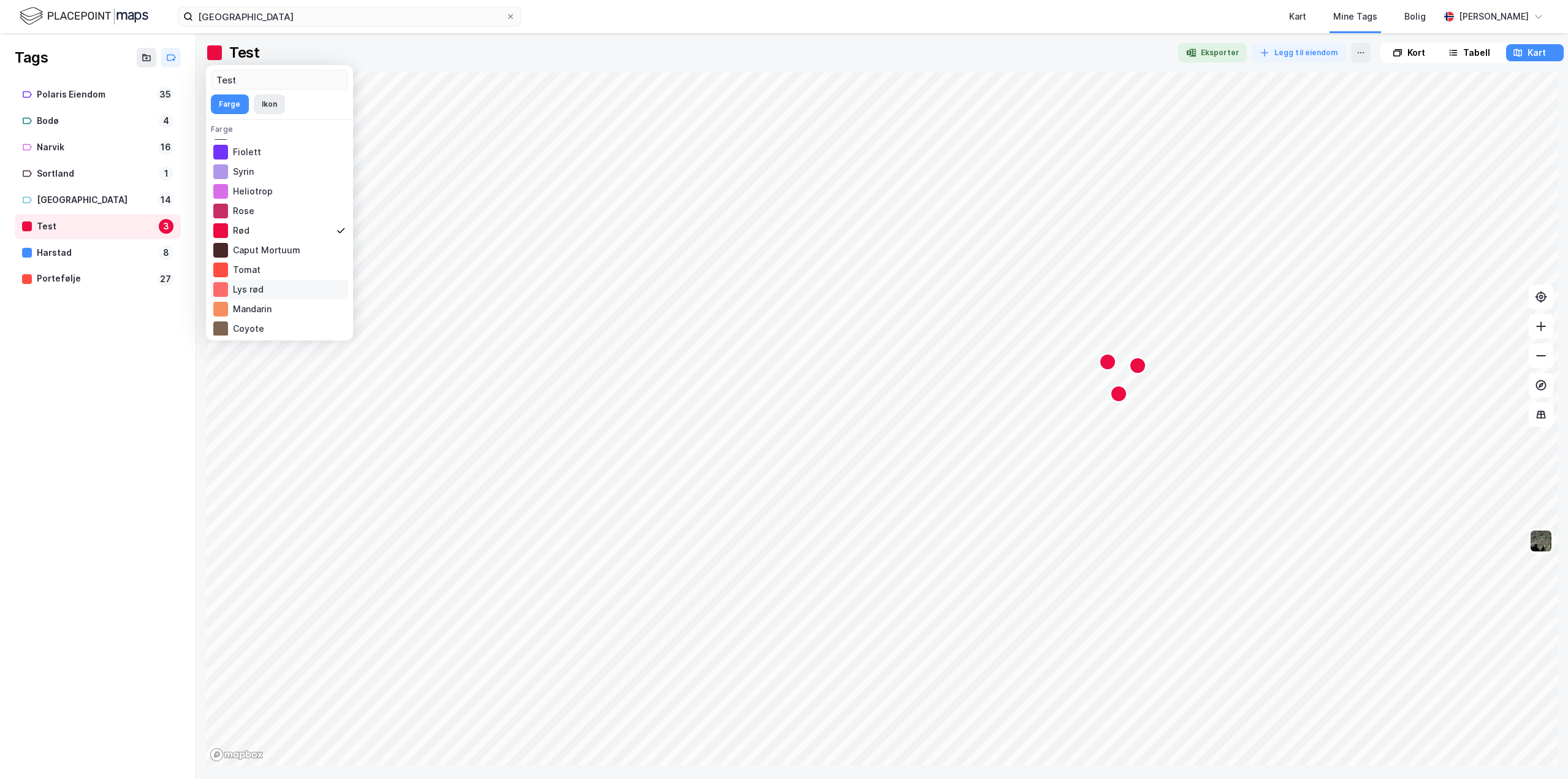
scroll to position [123, 0]
click at [274, 262] on div "Tomat" at bounding box center [279, 261] width 137 height 20
click at [29, 421] on div "Tags Polaris Eiendom 35 [GEOGRAPHIC_DATA] 4 [GEOGRAPHIC_DATA] 16 Sortland 1 Tro…" at bounding box center [98, 406] width 196 height 746
